Goal: Transaction & Acquisition: Purchase product/service

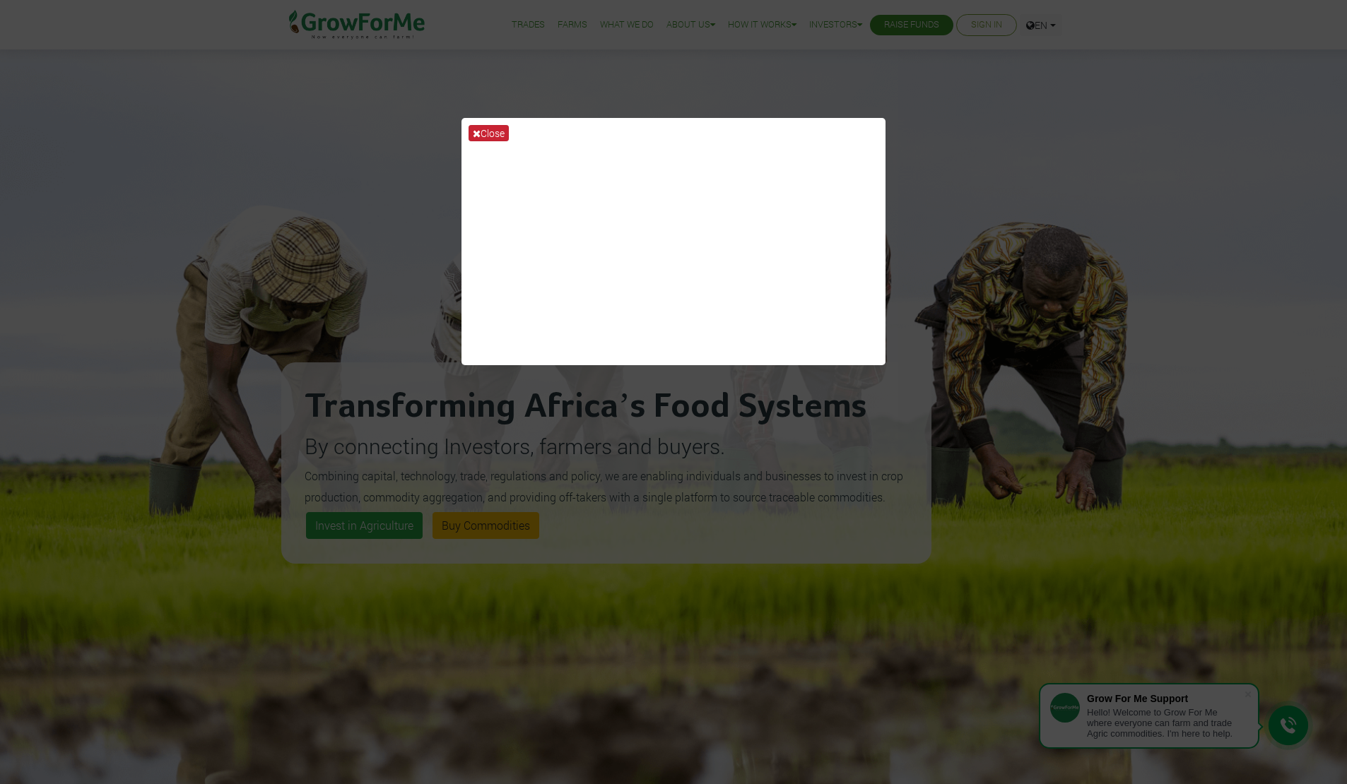
click at [484, 130] on button "Close" at bounding box center [488, 133] width 40 height 16
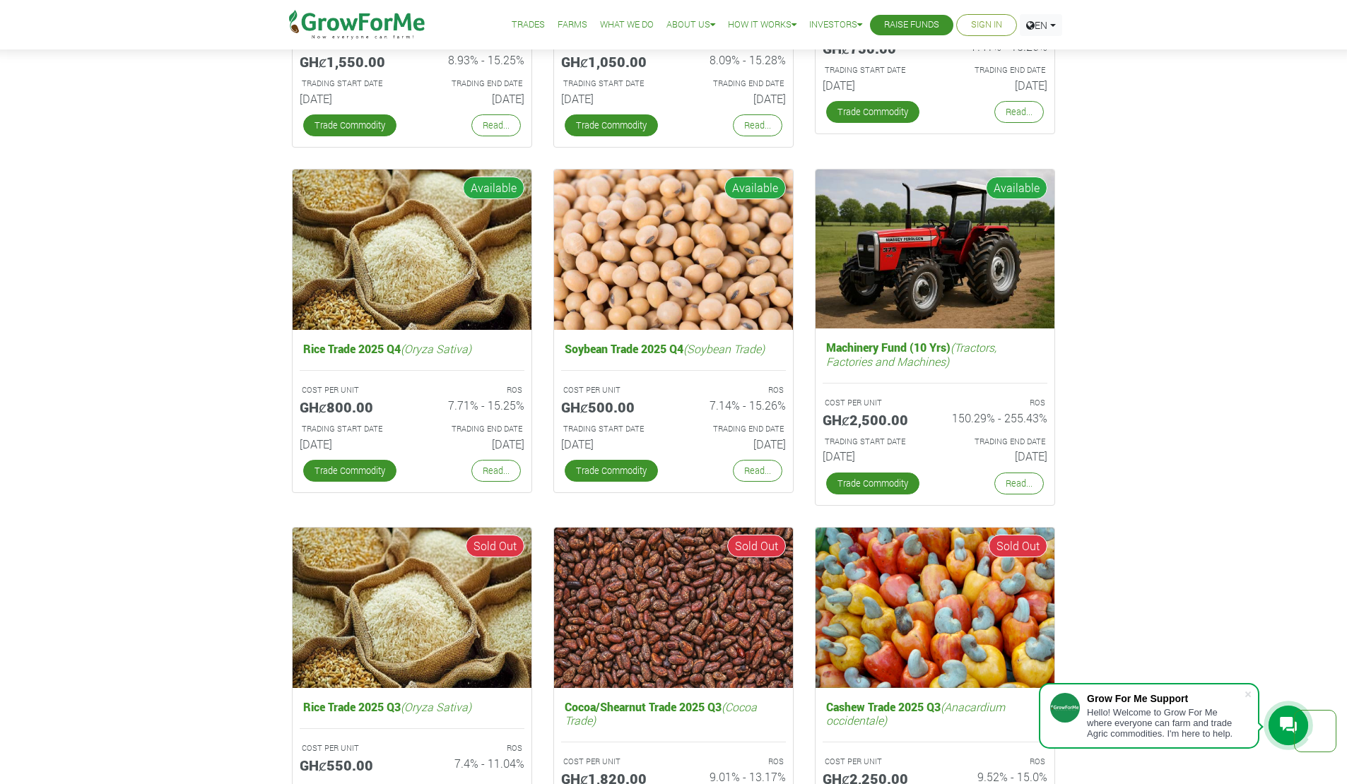
scroll to position [2381, 0]
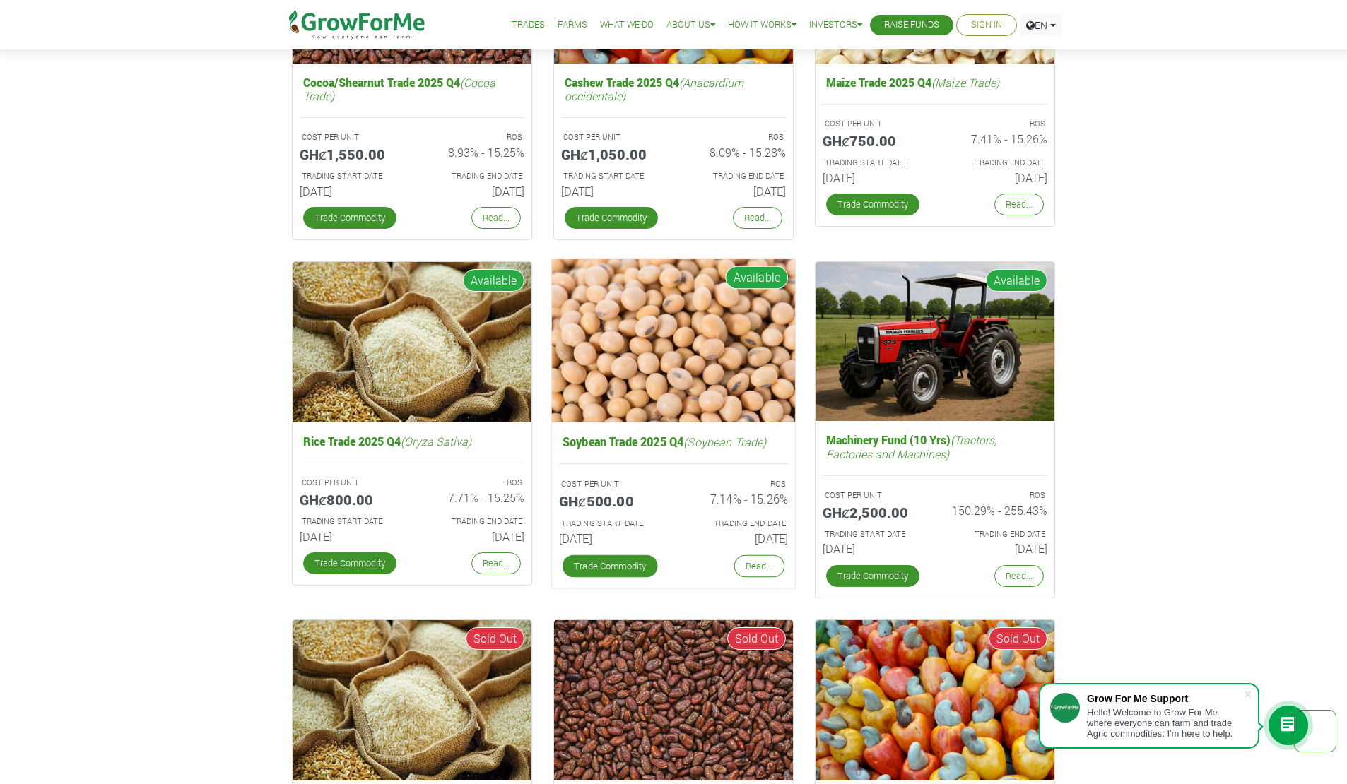
click at [766, 280] on span "Available" at bounding box center [756, 277] width 63 height 23
click at [764, 561] on link "Read..." at bounding box center [759, 566] width 50 height 23
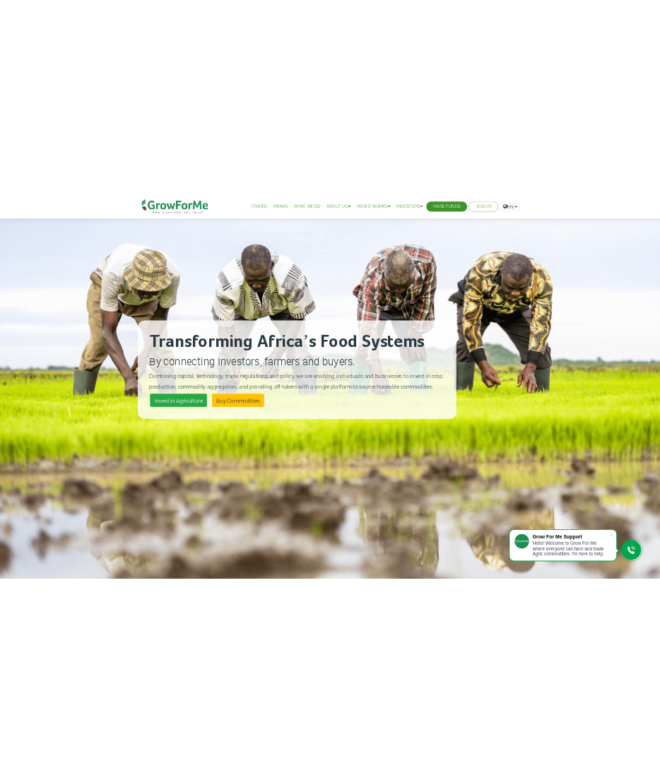
scroll to position [0, 0]
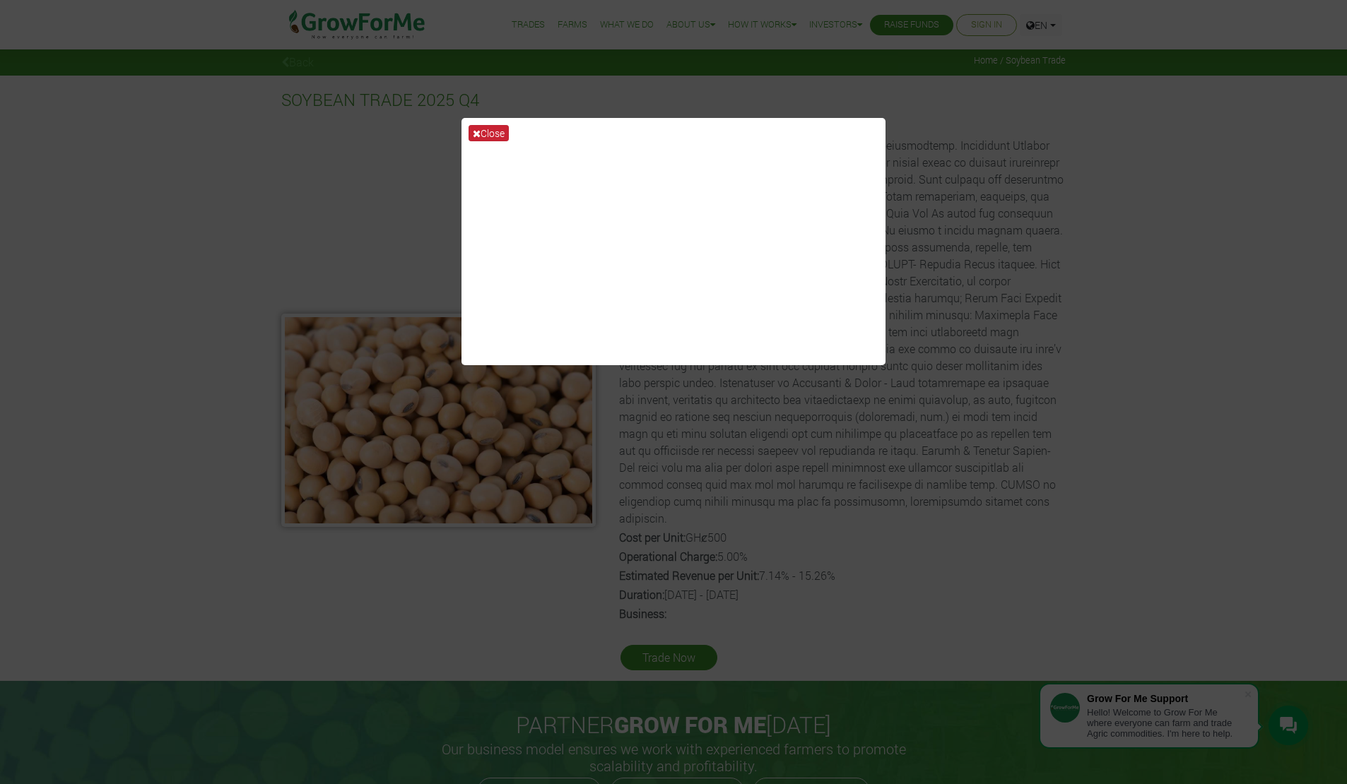
click at [493, 133] on button "Close" at bounding box center [488, 133] width 40 height 16
